Goal: Navigation & Orientation: Find specific page/section

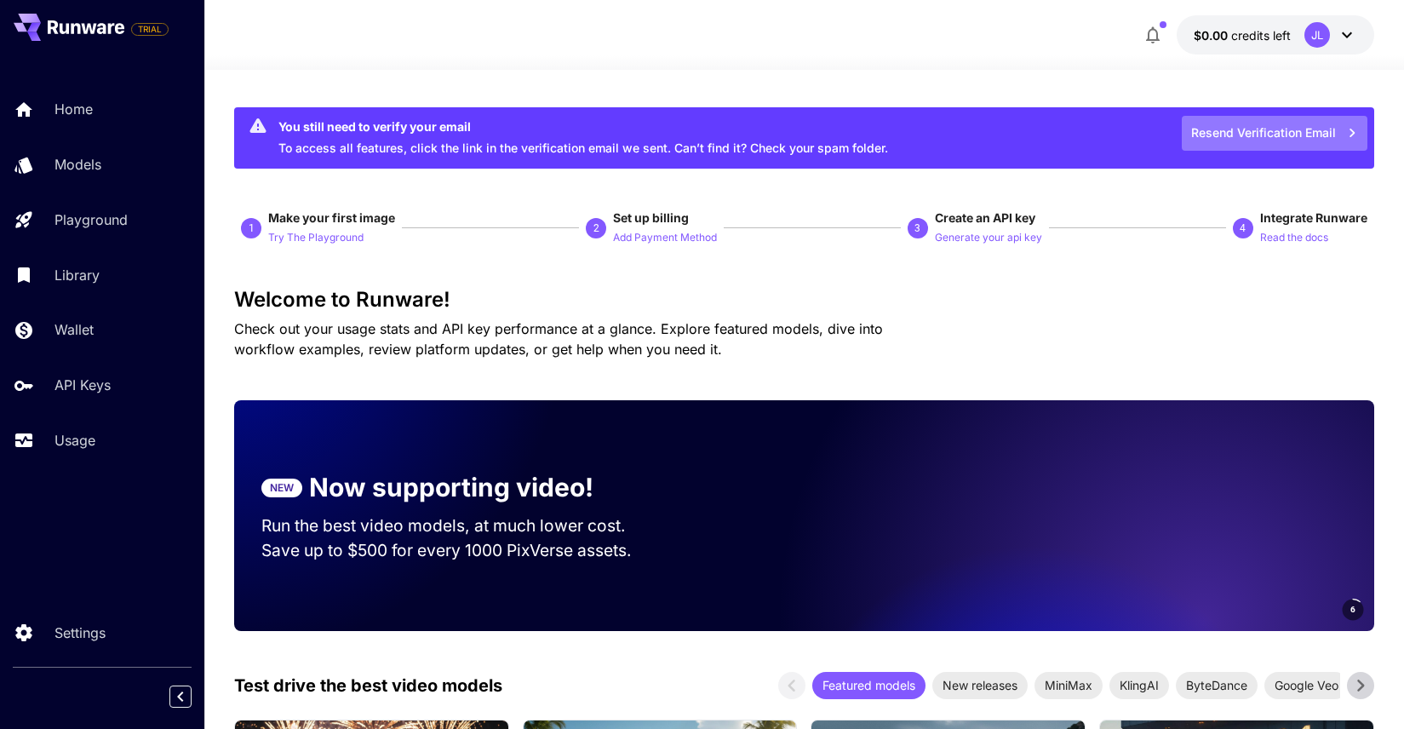
click at [1224, 129] on button "Resend Verification Email" at bounding box center [1274, 133] width 186 height 35
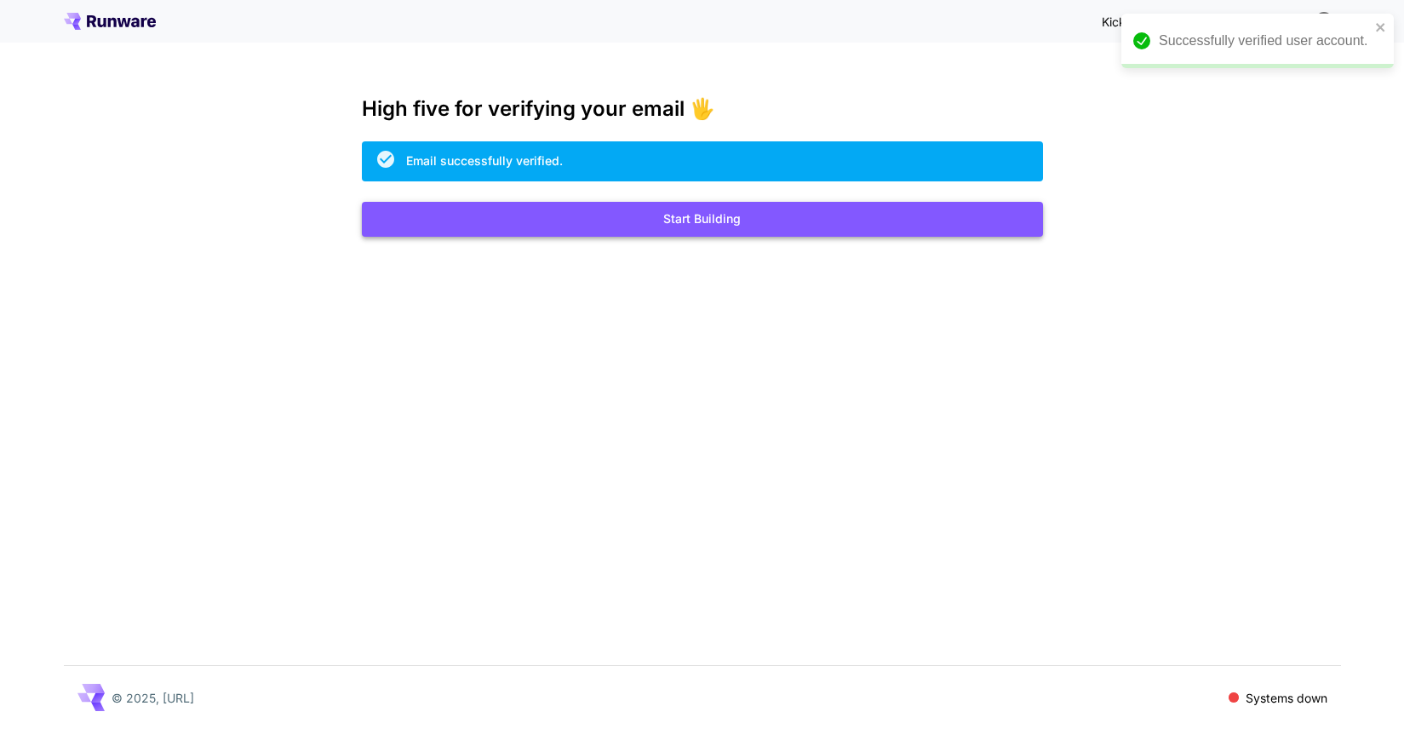
click at [735, 215] on button "Start Building" at bounding box center [702, 219] width 681 height 35
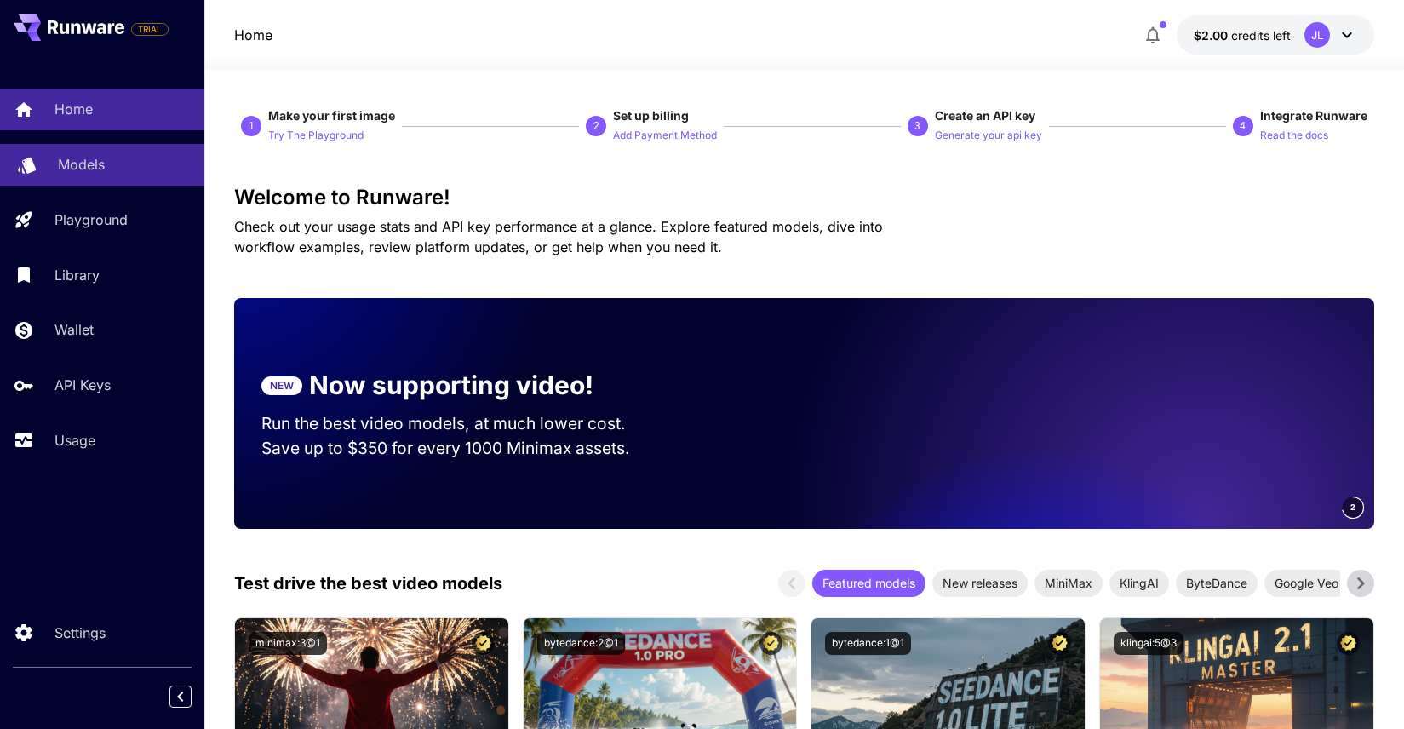
click at [142, 155] on div "Models" at bounding box center [124, 164] width 133 height 20
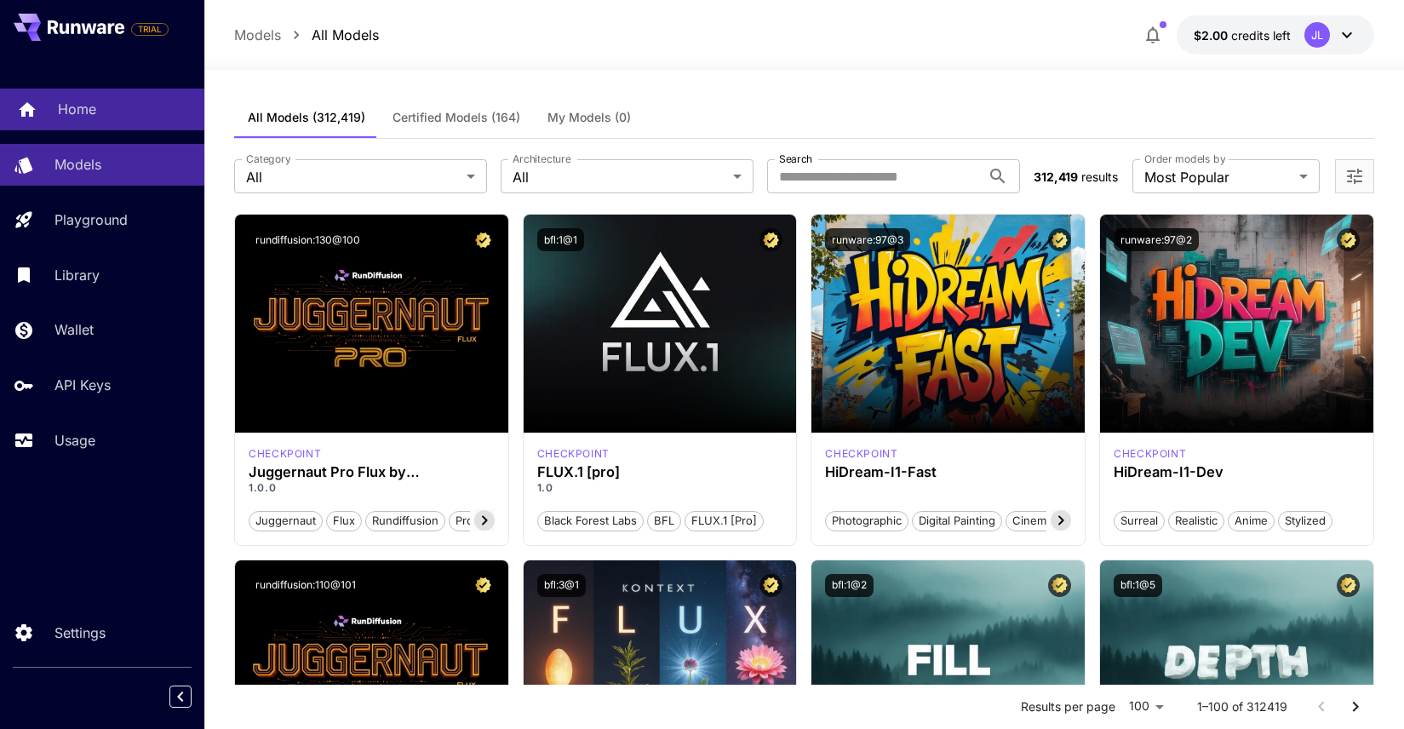
click at [140, 125] on link "Home" at bounding box center [102, 110] width 204 height 42
